Goal: Task Accomplishment & Management: Complete application form

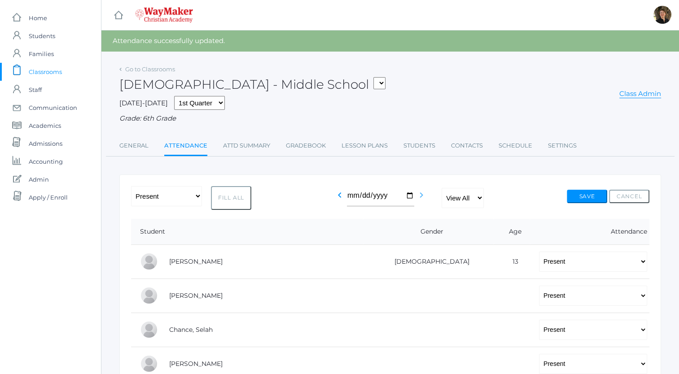
click at [421, 198] on icon "chevron_right" at bounding box center [421, 195] width 11 height 11
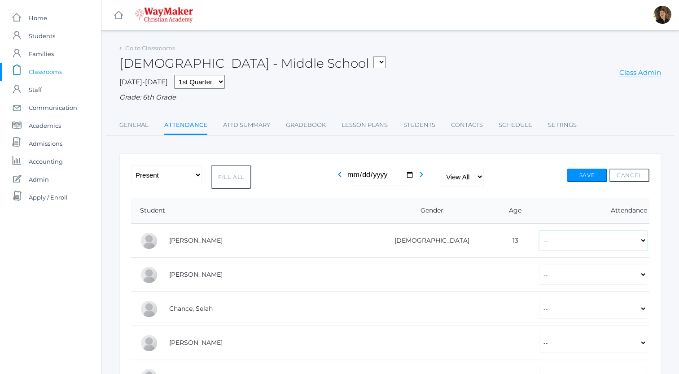
click at [539, 243] on select "-- Present Tardy Excused Tardy Unexcused Absent Excused Absent Unexcused" at bounding box center [593, 241] width 108 height 20
select select "P"
click at [539, 231] on select "-- Present Tardy Excused Tardy Unexcused Absent Excused Absent Unexcused" at bounding box center [593, 241] width 108 height 20
click at [539, 274] on select "-- Present Tardy Excused Tardy Unexcused Absent Excused Absent Unexcused" at bounding box center [593, 275] width 108 height 20
select select "P"
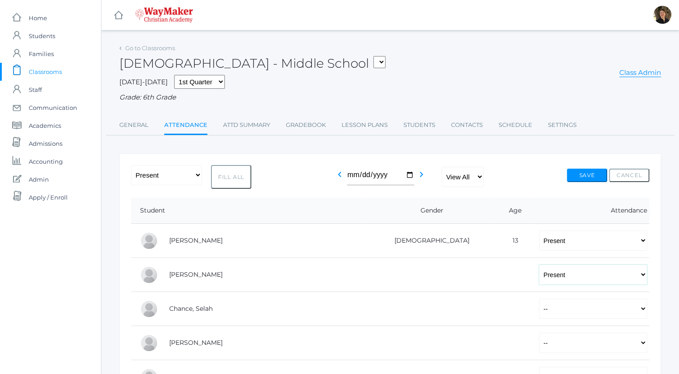
click at [539, 265] on select "-- Present Tardy Excused Tardy Unexcused Absent Excused Absent Unexcused" at bounding box center [593, 275] width 108 height 20
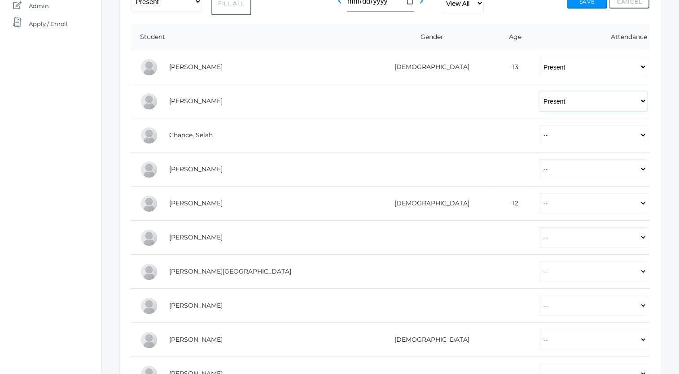
scroll to position [175, 0]
click at [539, 133] on select "-- Present Tardy Excused Tardy Unexcused Absent Excused Absent Unexcused" at bounding box center [593, 134] width 108 height 20
select select "P"
click at [539, 124] on select "-- Present Tardy Excused Tardy Unexcused Absent Excused Absent Unexcused" at bounding box center [593, 134] width 108 height 20
click at [539, 163] on select "-- Present Tardy Excused Tardy Unexcused Absent Excused Absent Unexcused" at bounding box center [593, 168] width 108 height 20
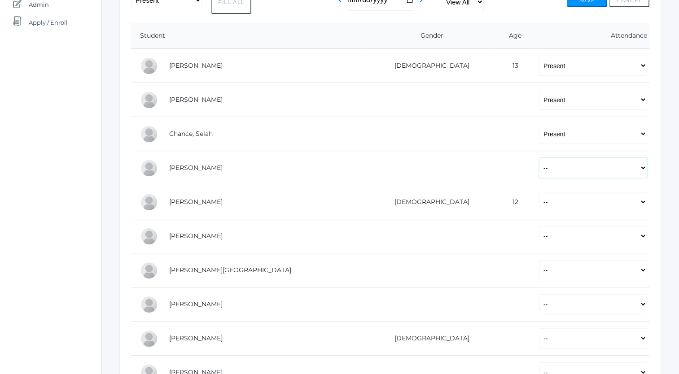
select select "P"
click at [539, 158] on select "-- Present Tardy Excused Tardy Unexcused Absent Excused Absent Unexcused" at bounding box center [593, 168] width 108 height 20
click at [539, 198] on select "-- Present Tardy Excused Tardy Unexcused Absent Excused Absent Unexcused" at bounding box center [593, 202] width 108 height 20
select select "P"
click at [539, 192] on select "-- Present Tardy Excused Tardy Unexcused Absent Excused Absent Unexcused" at bounding box center [593, 202] width 108 height 20
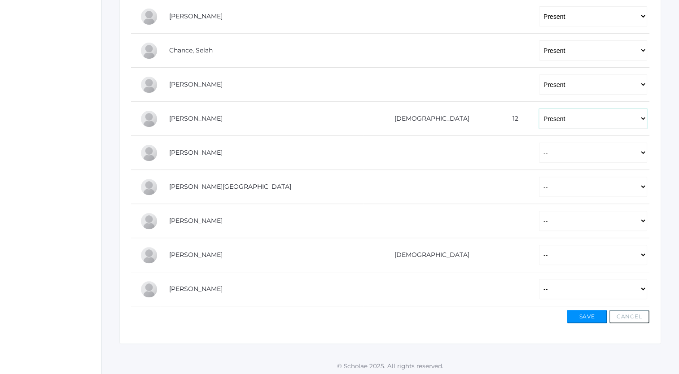
scroll to position [259, 0]
click at [539, 153] on select "-- Present Tardy Excused Tardy Unexcused Absent Excused Absent Unexcused" at bounding box center [593, 152] width 108 height 20
select select "P"
click at [539, 142] on select "-- Present Tardy Excused Tardy Unexcused Absent Excused Absent Unexcused" at bounding box center [593, 152] width 108 height 20
click at [539, 184] on select "-- Present Tardy Excused Tardy Unexcused Absent Excused Absent Unexcused" at bounding box center [593, 186] width 108 height 20
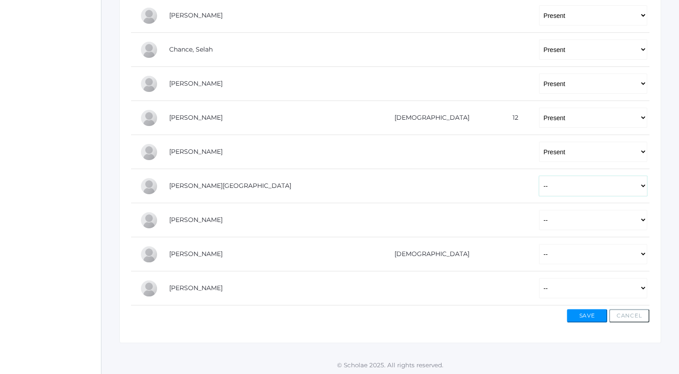
select select "P"
click at [539, 176] on select "-- Present Tardy Excused Tardy Unexcused Absent Excused Absent Unexcused" at bounding box center [593, 186] width 108 height 20
click at [539, 217] on select "-- Present Tardy Excused Tardy Unexcused Absent Excused Absent Unexcused" at bounding box center [593, 220] width 108 height 20
select select "P"
click at [539, 210] on select "-- Present Tardy Excused Tardy Unexcused Absent Excused Absent Unexcused" at bounding box center [593, 220] width 108 height 20
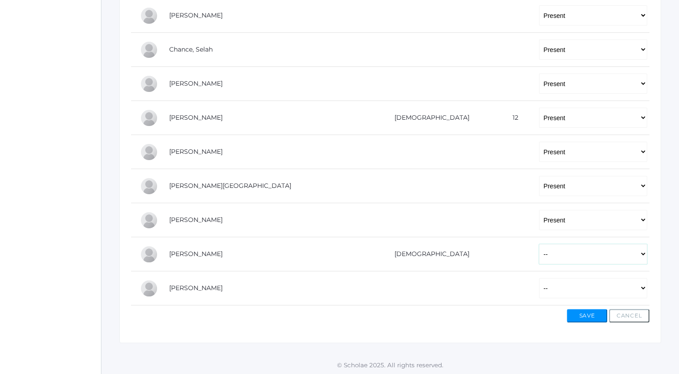
click at [539, 252] on select "-- Present Tardy Excused Tardy Unexcused Absent Excused Absent Unexcused" at bounding box center [593, 254] width 108 height 20
select select "P"
click at [539, 244] on select "-- Present Tardy Excused Tardy Unexcused Absent Excused Absent Unexcused" at bounding box center [593, 254] width 108 height 20
click at [539, 285] on select "-- Present Tardy Excused Tardy Unexcused Absent Excused Absent Unexcused" at bounding box center [593, 288] width 108 height 20
select select "P"
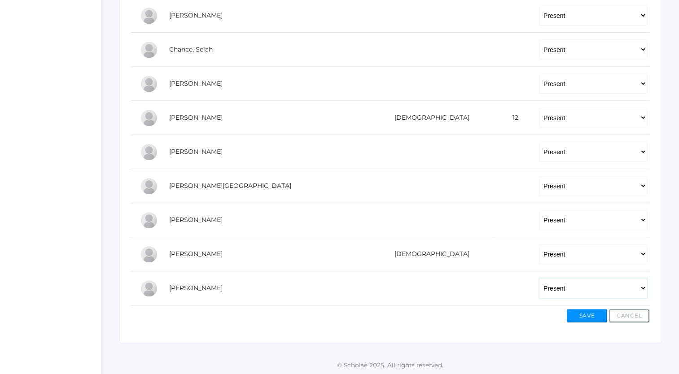
click at [539, 278] on select "-- Present Tardy Excused Tardy Unexcused Absent Excused Absent Unexcused" at bounding box center [593, 288] width 108 height 20
click at [583, 314] on button "Save" at bounding box center [587, 315] width 40 height 13
